Goal: Task Accomplishment & Management: Use online tool/utility

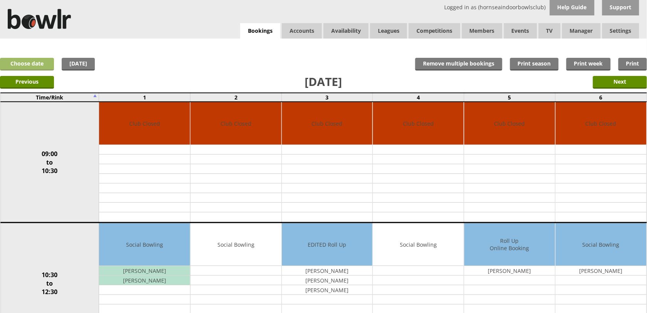
click at [43, 67] on link "Choose date" at bounding box center [27, 64] width 54 height 13
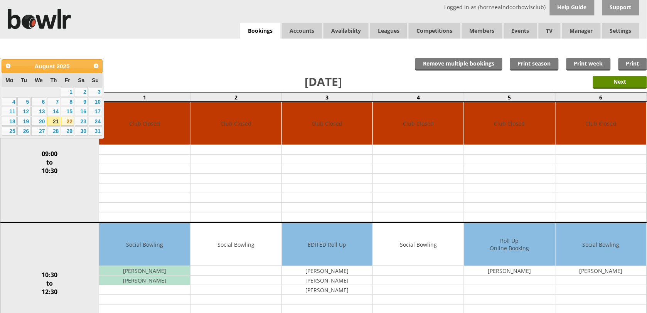
click at [68, 120] on link "22" at bounding box center [67, 121] width 13 height 9
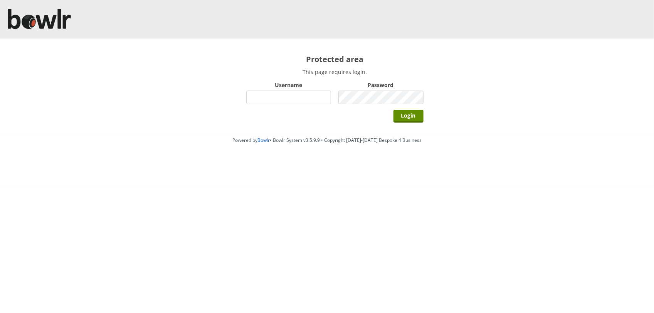
click at [271, 94] on input "Username" at bounding box center [288, 97] width 85 height 13
type input "BarRinkMonitor"
click at [394, 110] on input "Login" at bounding box center [409, 116] width 30 height 13
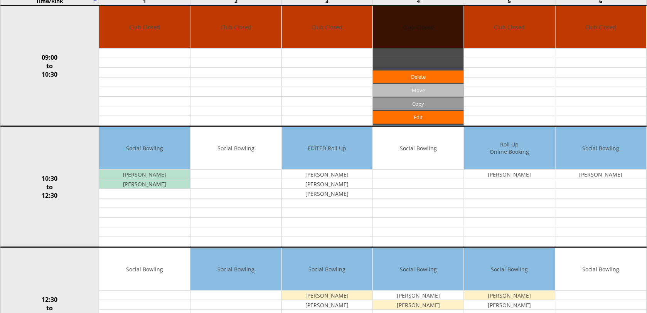
scroll to position [48, 0]
